Goal: Information Seeking & Learning: Check status

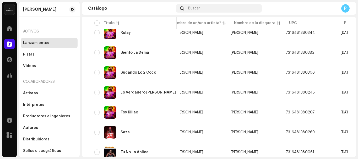
scroll to position [139, 0]
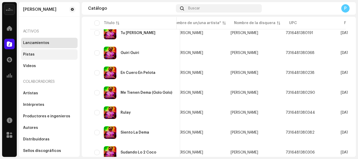
click at [27, 53] on div "Pistas" at bounding box center [29, 54] width 12 height 4
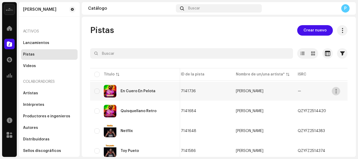
click at [337, 90] on span "button" at bounding box center [336, 91] width 4 height 4
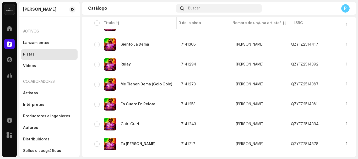
scroll to position [303, 0]
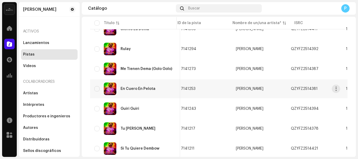
click at [132, 91] on div "En Cuero En Pelota" at bounding box center [135, 89] width 82 height 13
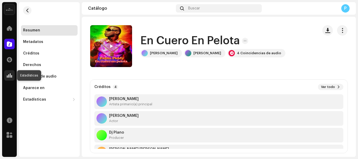
click at [12, 74] on div at bounding box center [9, 75] width 10 height 10
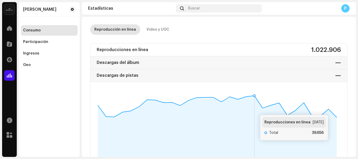
scroll to position [23, 0]
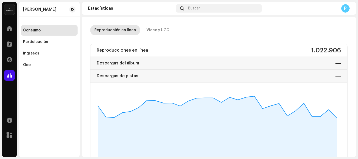
click at [345, 9] on div "P" at bounding box center [345, 8] width 8 height 8
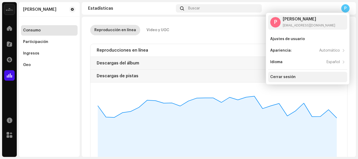
click at [295, 75] on div "Cerrar sesión" at bounding box center [307, 77] width 79 height 10
